Goal: Entertainment & Leisure: Browse casually

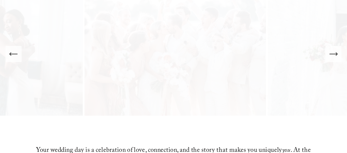
scroll to position [59, 0]
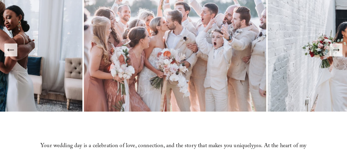
drag, startPoint x: 266, startPoint y: 0, endPoint x: 151, endPoint y: 127, distance: 171.0
click at [151, 117] on div "ARTISTRY & AUTHENTICITY" at bounding box center [173, 126] width 111 height 14
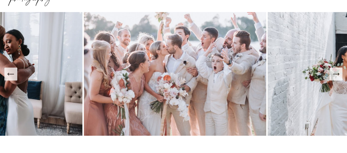
scroll to position [22, 0]
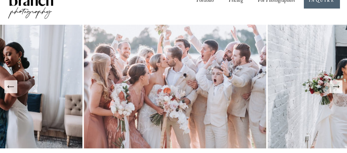
click at [165, 87] on img at bounding box center [174, 87] width 185 height 124
click at [9, 92] on button "Previous Slide" at bounding box center [10, 86] width 13 height 13
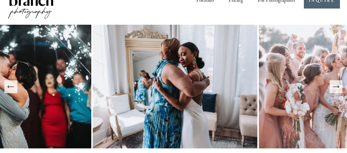
click at [10, 90] on icon "Previous Slide" at bounding box center [11, 86] width 8 height 8
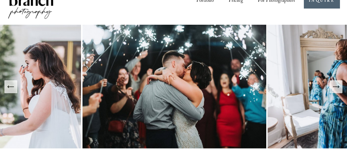
click at [10, 90] on icon "Previous Slide" at bounding box center [11, 86] width 8 height 8
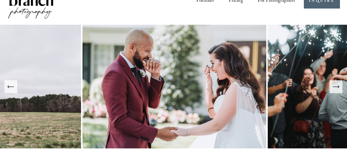
click at [276, 87] on icon "Next Slide" at bounding box center [336, 86] width 8 height 8
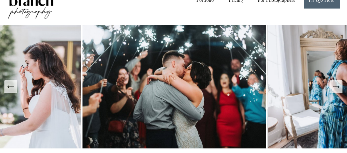
click at [6, 88] on button "Previous Slide" at bounding box center [10, 86] width 13 height 13
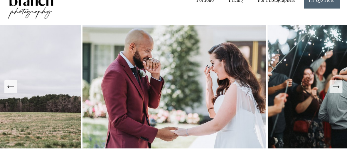
click at [6, 88] on button "Previous Slide" at bounding box center [10, 86] width 13 height 13
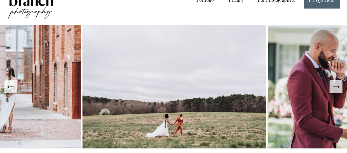
click at [6, 88] on button "Previous Slide" at bounding box center [10, 86] width 13 height 13
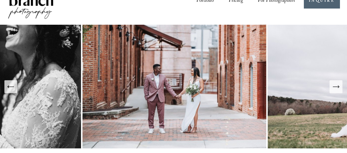
click at [6, 88] on button "Previous Slide" at bounding box center [10, 86] width 13 height 13
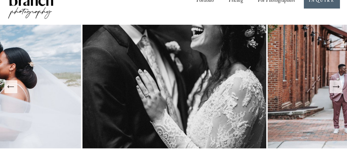
click at [6, 88] on button "Previous Slide" at bounding box center [10, 86] width 13 height 13
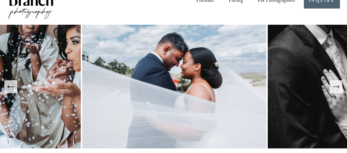
click at [6, 88] on button "Previous Slide" at bounding box center [10, 86] width 13 height 13
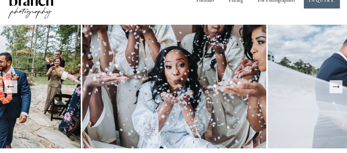
click at [6, 88] on button "Previous Slide" at bounding box center [10, 86] width 13 height 13
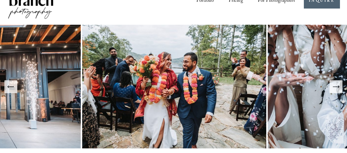
click at [6, 88] on button "Previous Slide" at bounding box center [10, 86] width 13 height 13
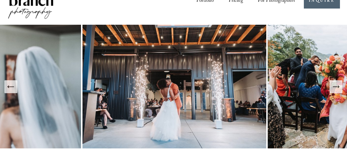
click at [6, 88] on button "Previous Slide" at bounding box center [10, 86] width 13 height 13
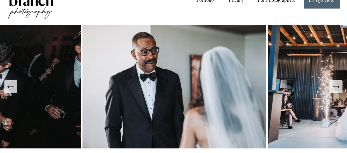
click at [6, 88] on button "Previous Slide" at bounding box center [10, 86] width 13 height 13
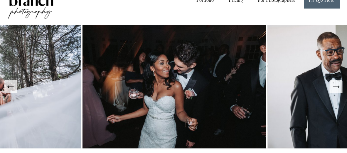
click at [9, 84] on icon "Previous Slide" at bounding box center [11, 86] width 8 height 8
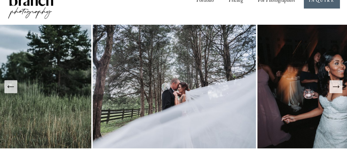
click at [9, 84] on icon "Previous Slide" at bounding box center [11, 86] width 8 height 8
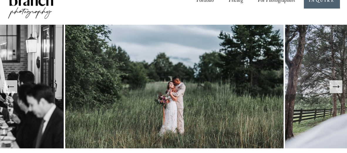
click at [9, 84] on icon "Previous Slide" at bounding box center [11, 86] width 8 height 8
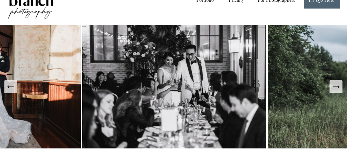
click at [9, 84] on icon "Previous Slide" at bounding box center [11, 86] width 8 height 8
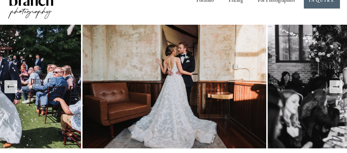
click at [9, 84] on icon "Previous Slide" at bounding box center [11, 86] width 8 height 8
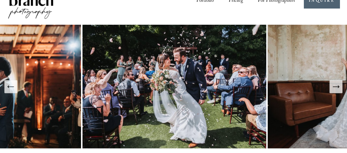
click at [9, 84] on icon "Previous Slide" at bounding box center [11, 86] width 8 height 8
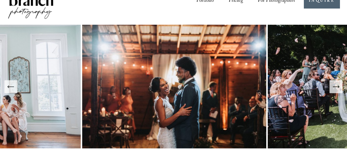
click at [9, 84] on icon "Previous Slide" at bounding box center [11, 86] width 8 height 8
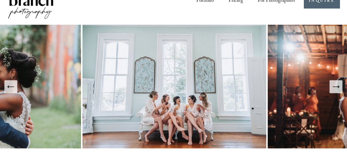
click at [9, 84] on icon "Previous Slide" at bounding box center [11, 86] width 8 height 8
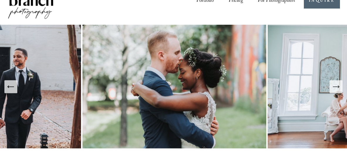
click at [9, 84] on icon "Previous Slide" at bounding box center [11, 86] width 8 height 8
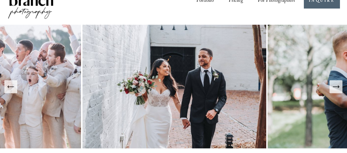
click at [9, 84] on icon "Previous Slide" at bounding box center [11, 86] width 8 height 8
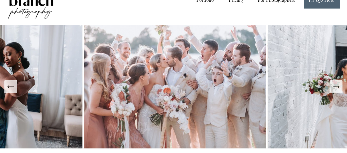
click at [9, 84] on icon "Previous Slide" at bounding box center [11, 86] width 8 height 8
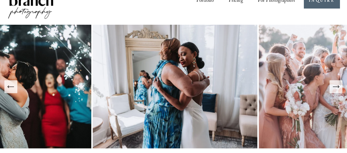
click at [9, 84] on icon "Previous Slide" at bounding box center [11, 86] width 8 height 8
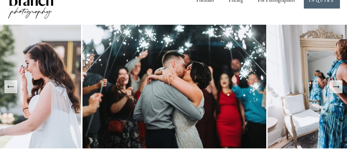
click at [276, 91] on button "Next Slide" at bounding box center [336, 86] width 13 height 13
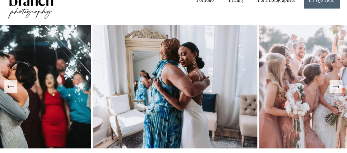
click at [276, 91] on button "Next Slide" at bounding box center [336, 86] width 13 height 13
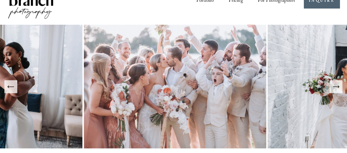
click at [276, 91] on button "Next Slide" at bounding box center [336, 86] width 13 height 13
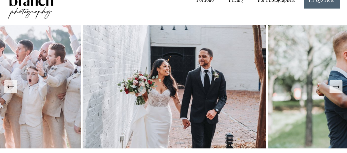
click at [276, 91] on button "Next Slide" at bounding box center [336, 86] width 13 height 13
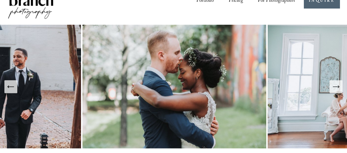
click at [208, 1] on link "Portfolio" at bounding box center [205, 1] width 17 height 11
